Goal: Register for event/course

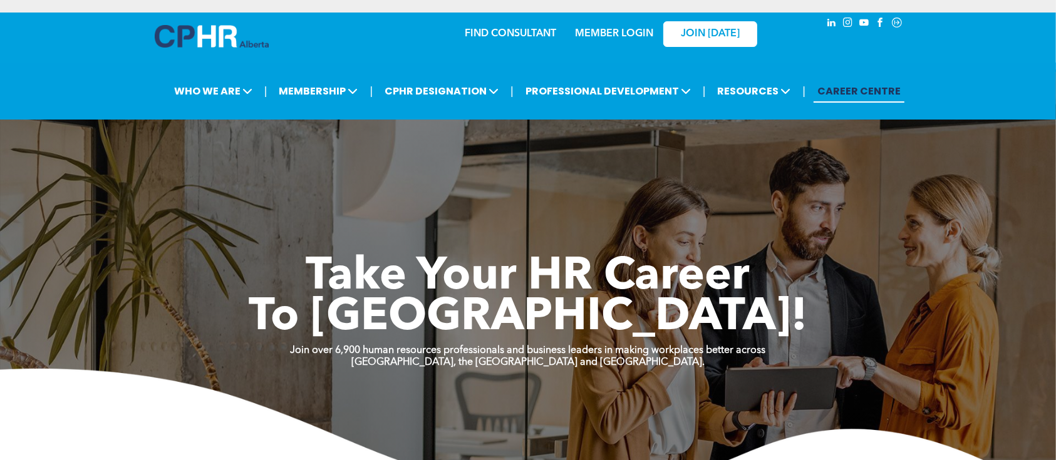
click at [585, 36] on link "MEMBER LOGIN" at bounding box center [614, 34] width 78 height 10
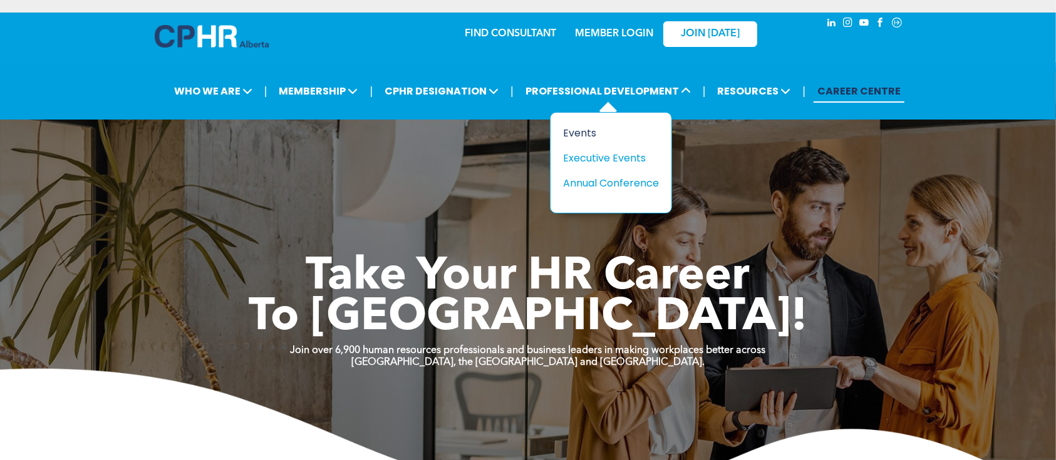
click at [580, 133] on div "Events" at bounding box center [606, 133] width 86 height 16
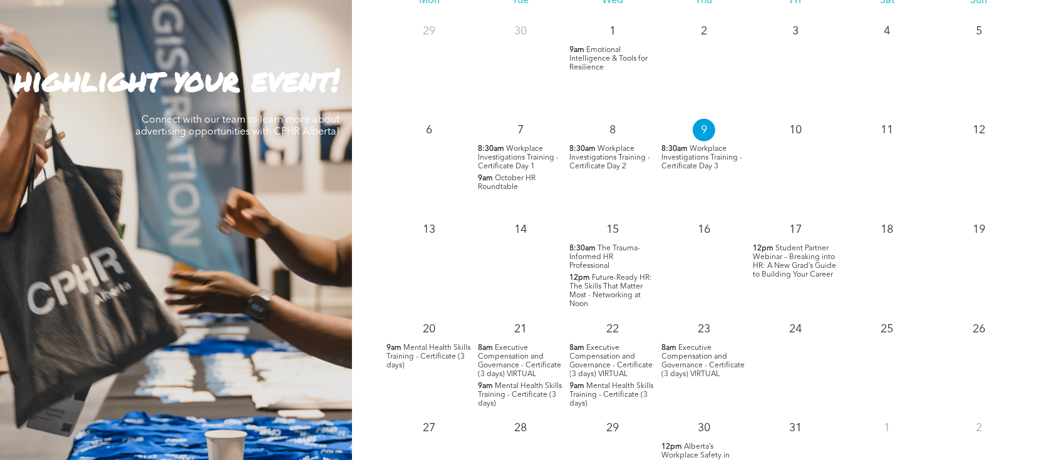
scroll to position [1085, 0]
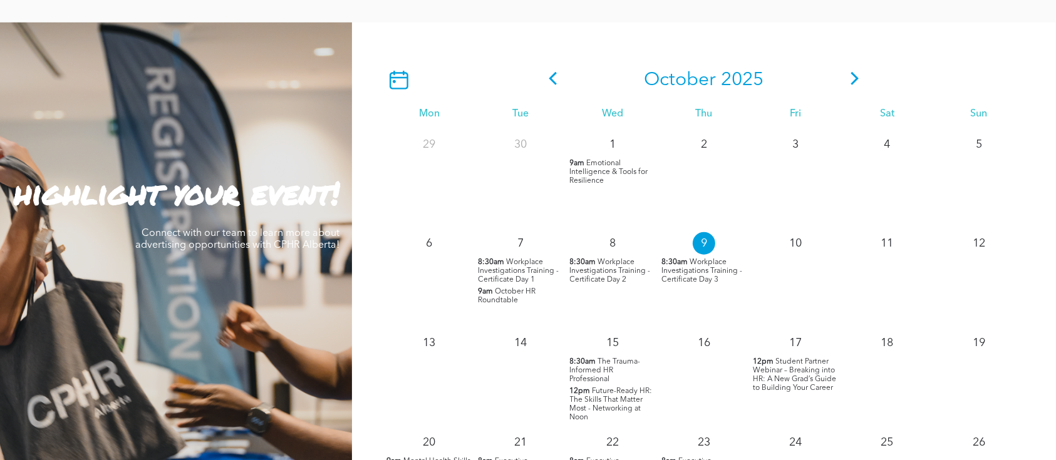
click at [852, 69] on span at bounding box center [854, 80] width 19 height 23
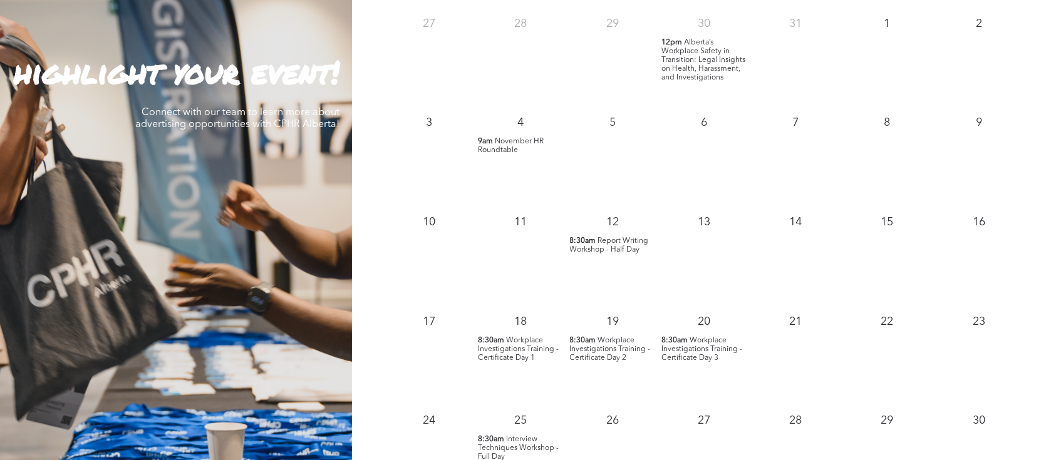
scroll to position [1252, 0]
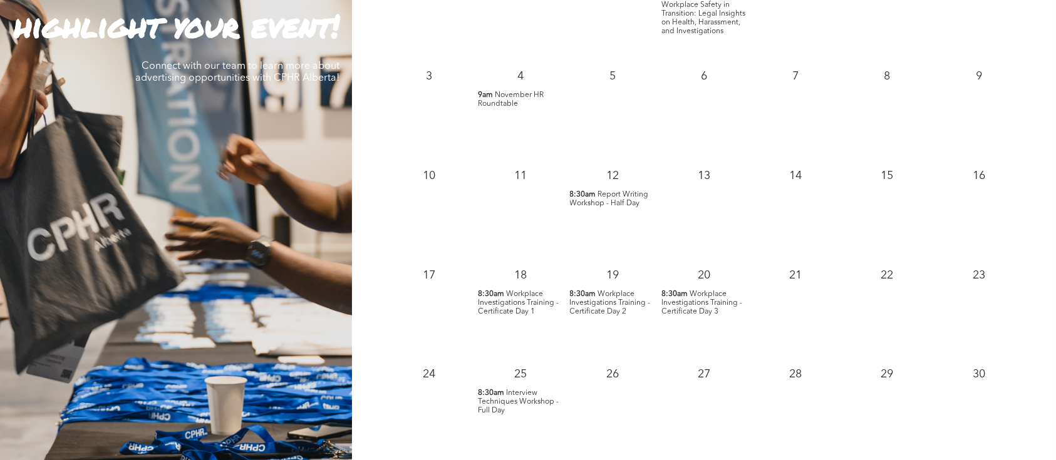
click at [513, 96] on span "November HR Roundtable" at bounding box center [511, 99] width 66 height 16
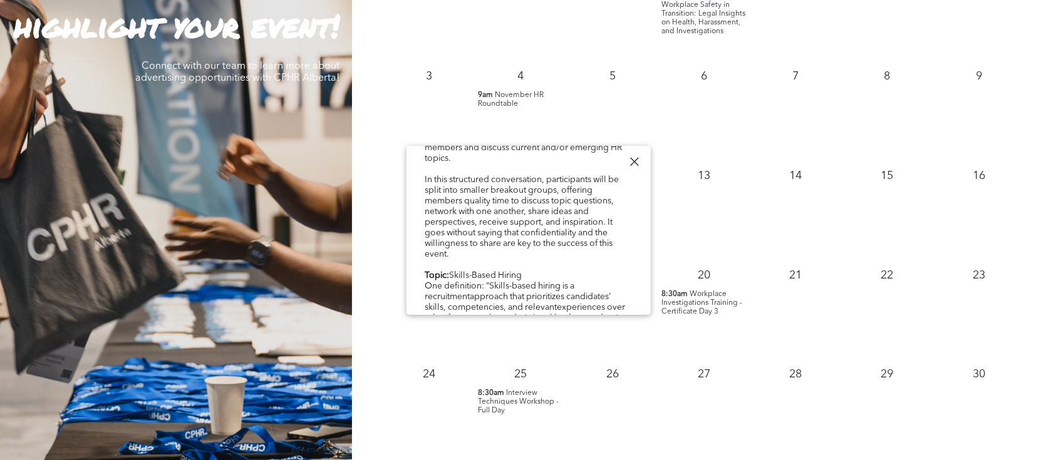
scroll to position [167, 0]
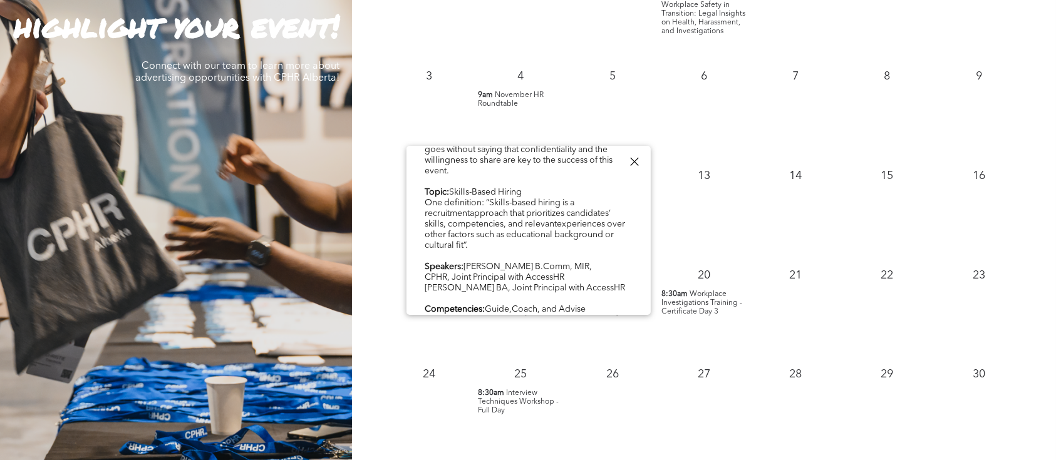
click at [683, 180] on div "13" at bounding box center [703, 174] width 91 height 28
click at [634, 159] on div at bounding box center [634, 161] width 17 height 17
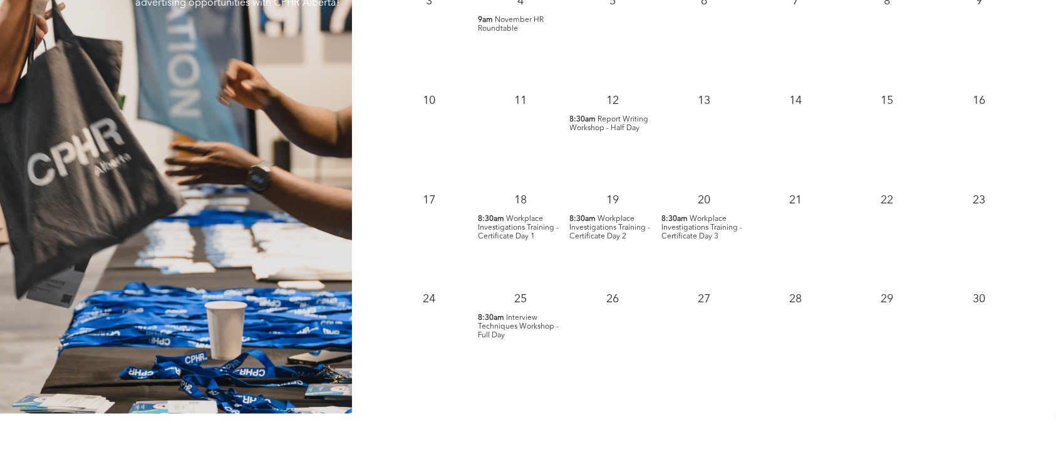
scroll to position [1085, 0]
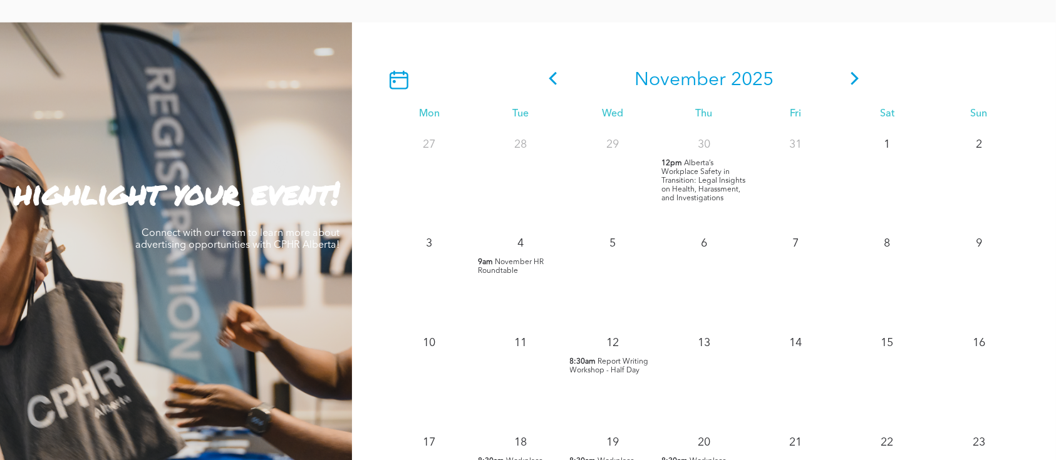
click at [847, 80] on icon at bounding box center [854, 78] width 19 height 13
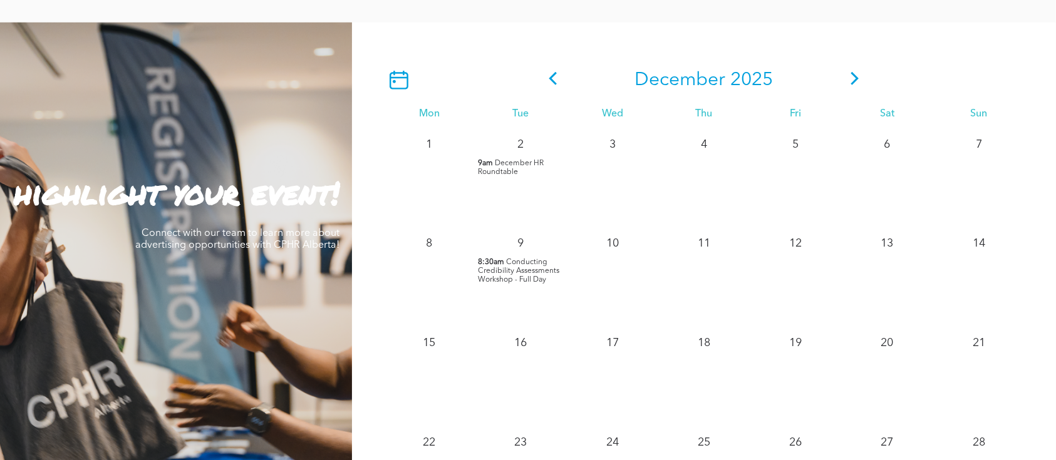
click at [498, 172] on span "December HR Roundtable" at bounding box center [511, 168] width 66 height 16
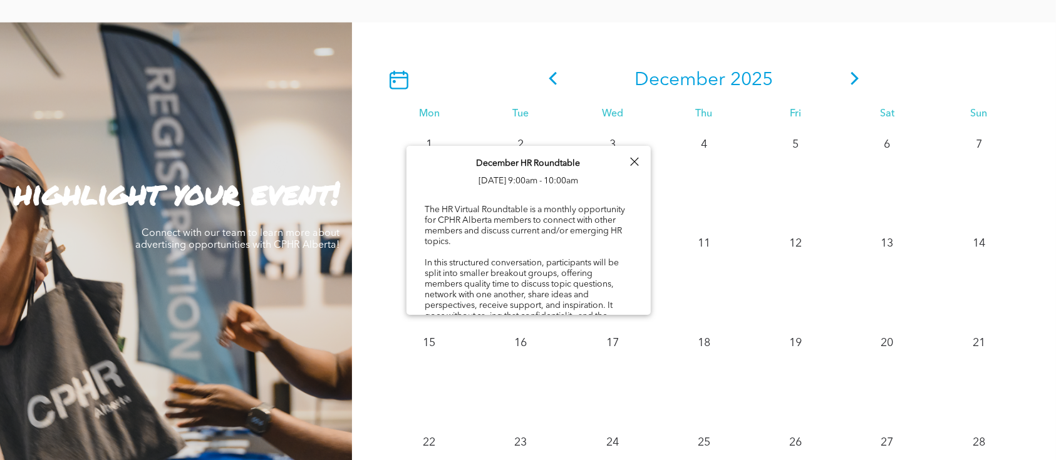
scroll to position [167, 0]
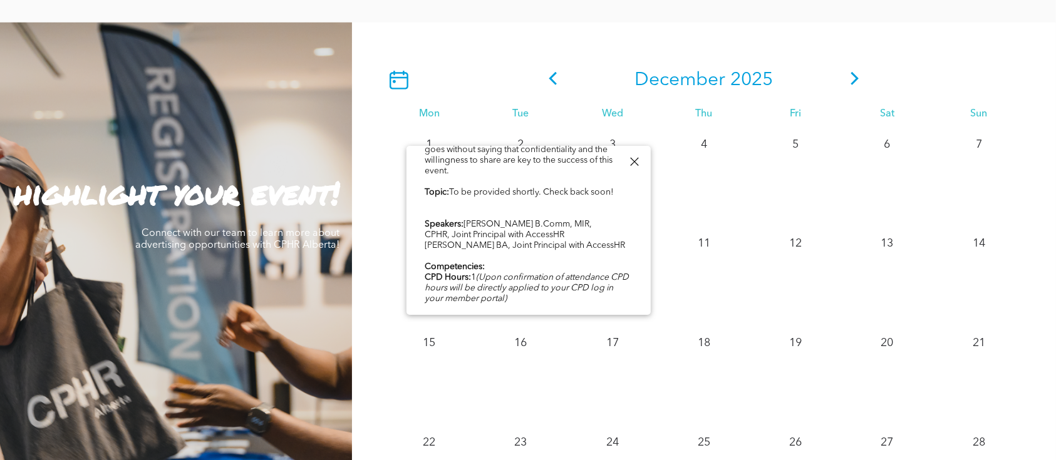
click at [758, 177] on div "5" at bounding box center [795, 178] width 91 height 100
click at [635, 161] on div at bounding box center [634, 161] width 17 height 17
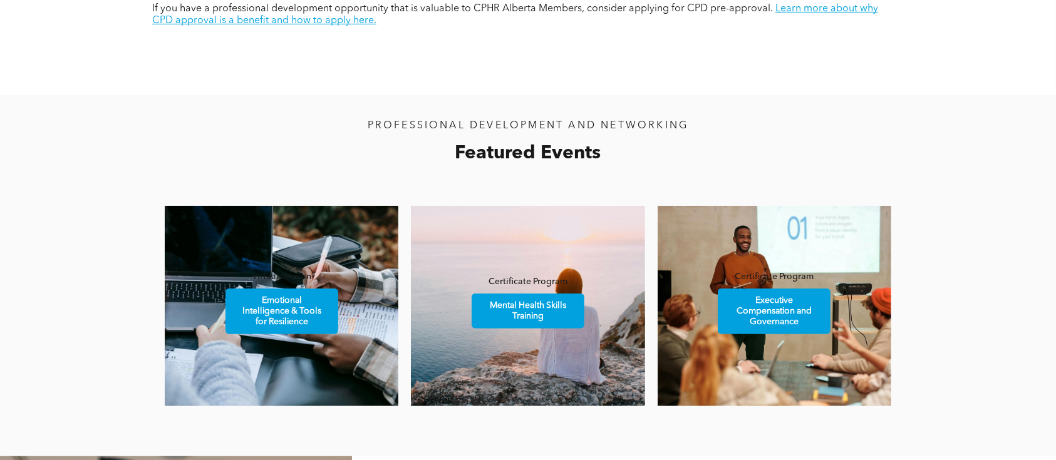
scroll to position [334, 0]
